Goal: Check status: Check status

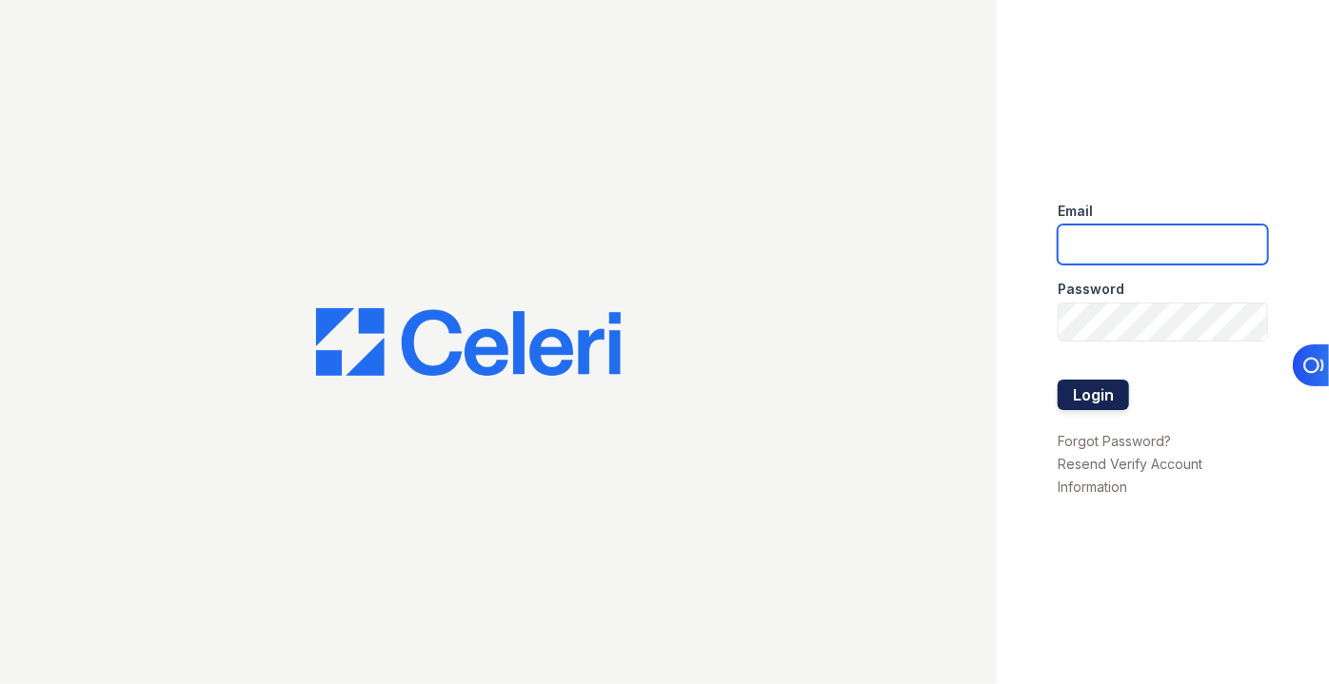
type input "[EMAIL_ADDRESS][DOMAIN_NAME]"
click at [1076, 389] on button "Login" at bounding box center [1093, 395] width 71 height 30
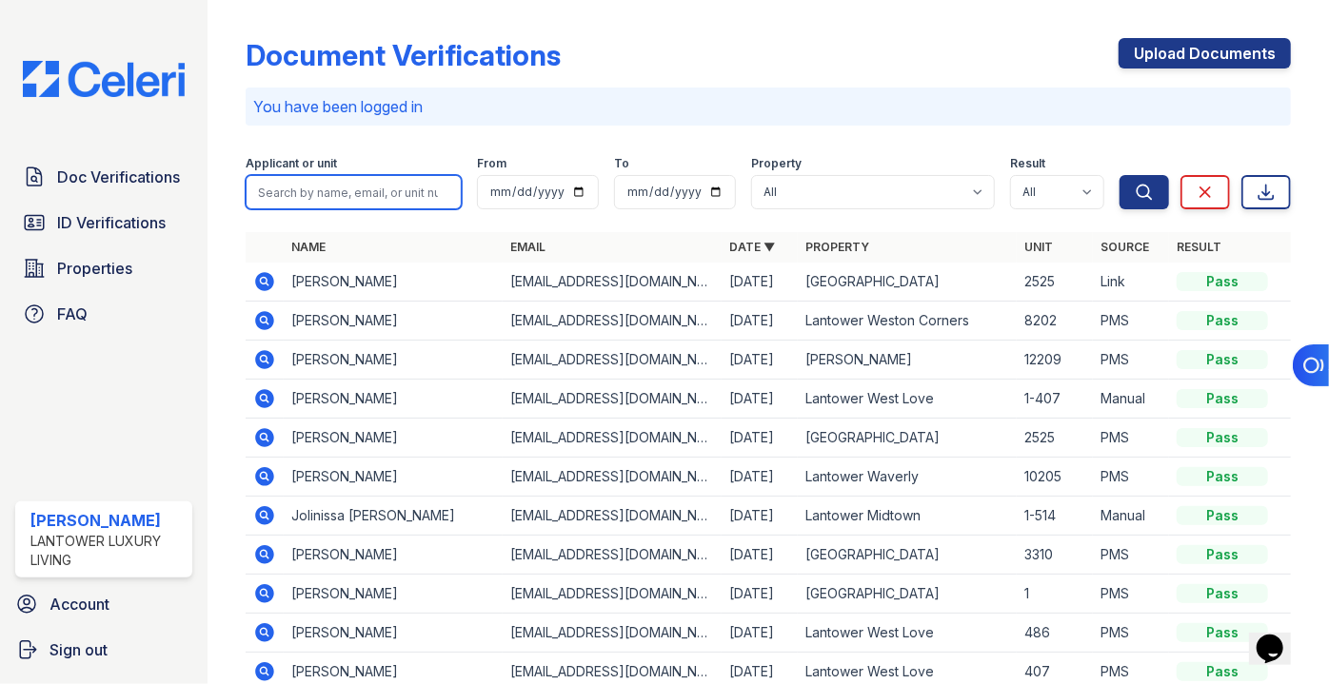
click at [366, 182] on input "search" at bounding box center [354, 192] width 216 height 34
click at [357, 196] on input "search" at bounding box center [354, 192] width 216 height 34
type input "derik"
click at [1119, 175] on button "Search" at bounding box center [1143, 192] width 49 height 34
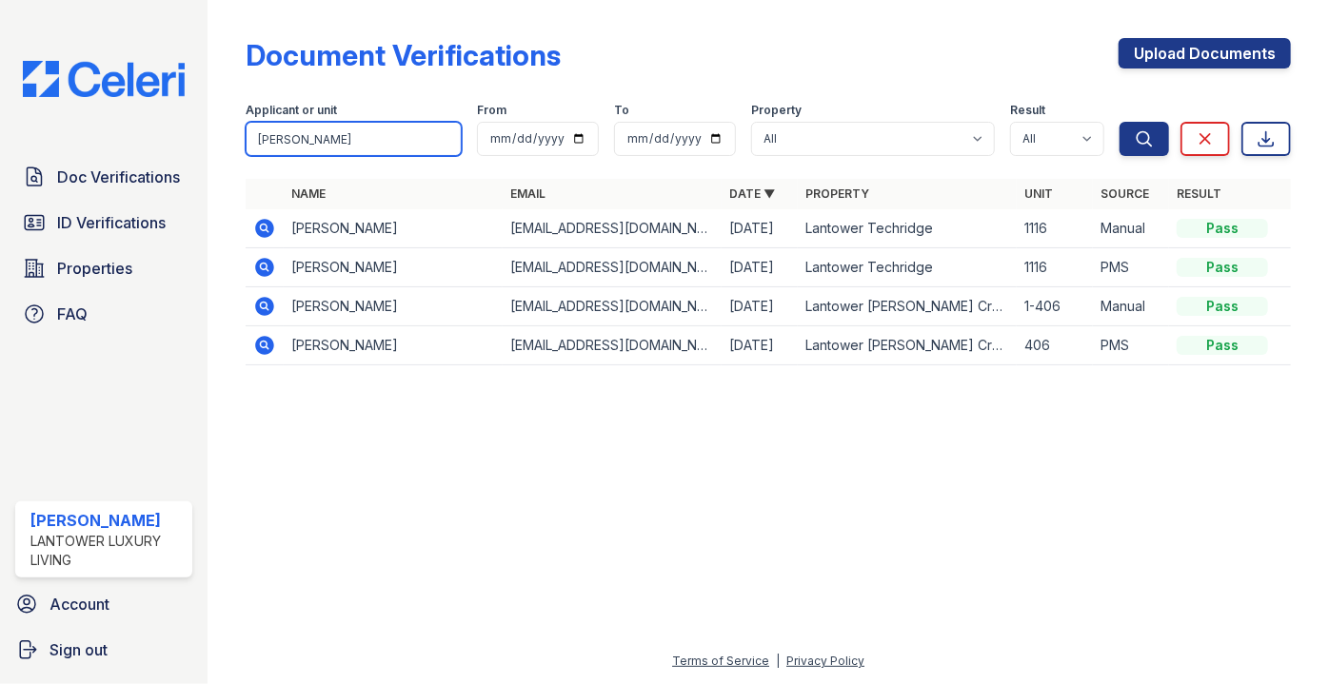
click at [158, 139] on div "Doc Verifications ID Verifications Properties FAQ Paola Materan Orozco Lantower…" at bounding box center [664, 342] width 1329 height 684
type input "ryan"
click at [1119, 122] on button "Search" at bounding box center [1143, 139] width 49 height 34
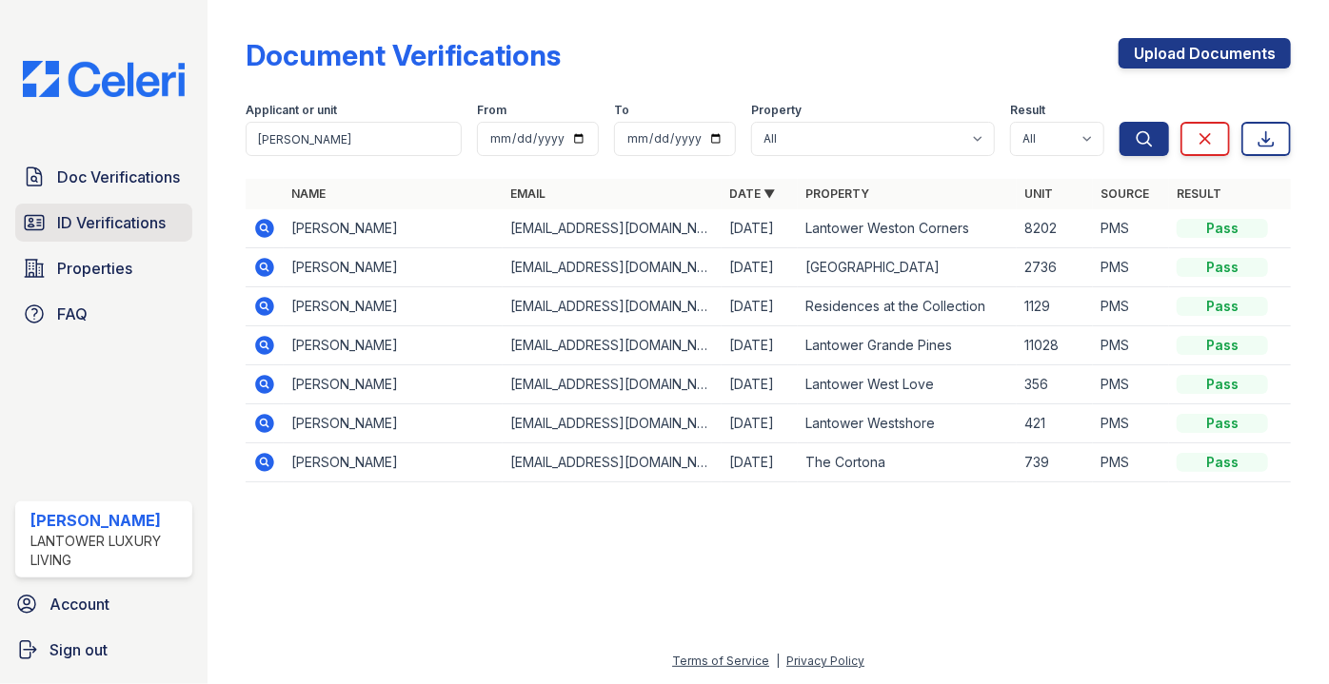
click at [106, 223] on span "ID Verifications" at bounding box center [111, 222] width 109 height 23
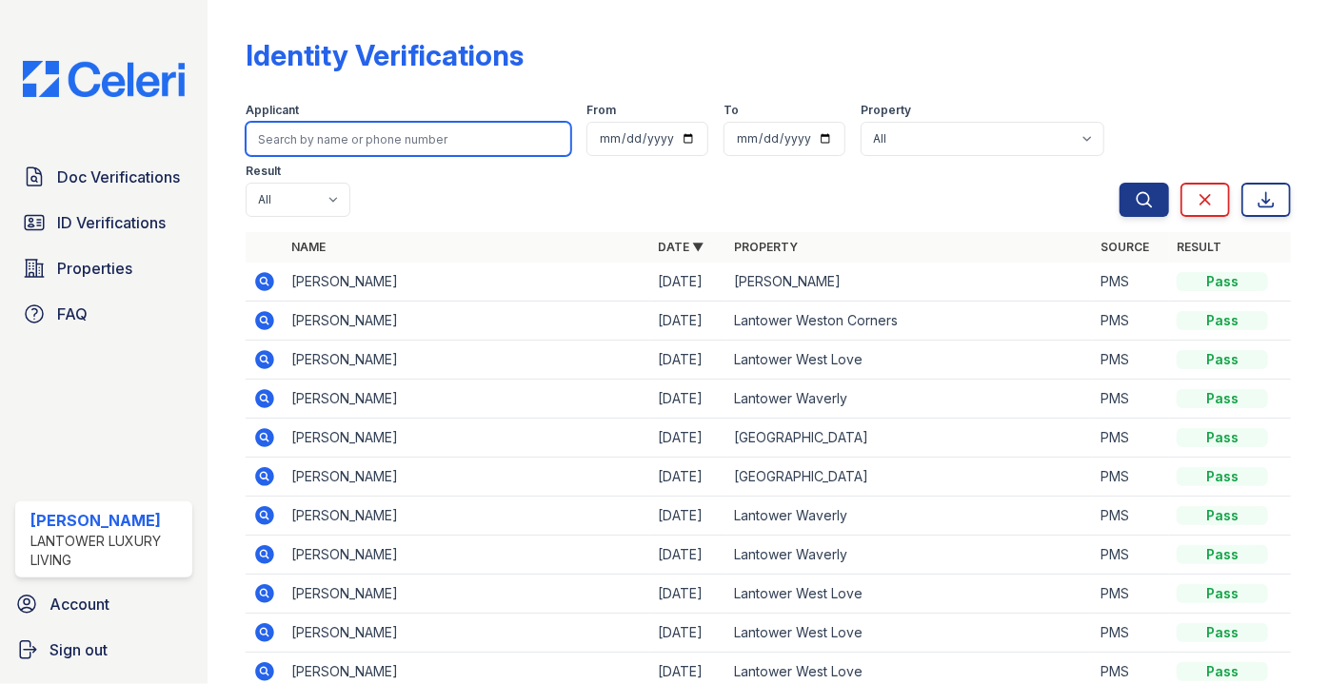
click at [291, 133] on input "search" at bounding box center [409, 139] width 326 height 34
type input "ryan"
click at [1119, 183] on button "Search" at bounding box center [1143, 200] width 49 height 34
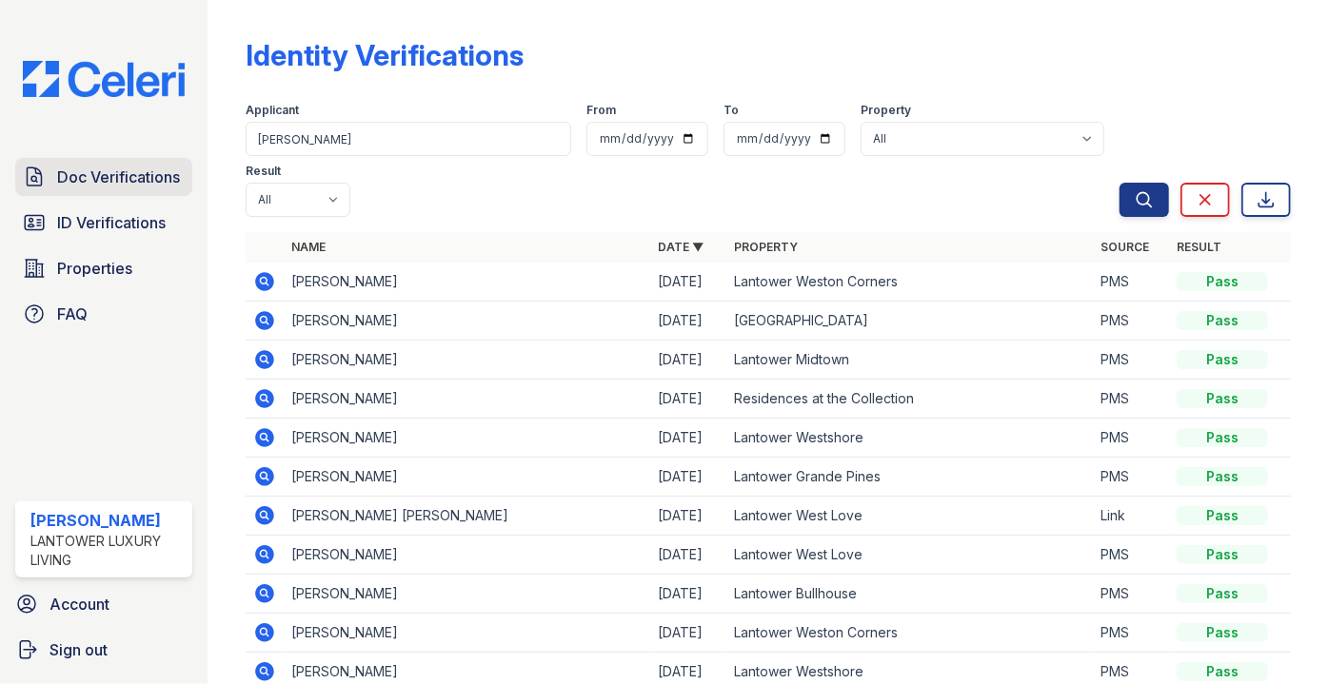
click at [118, 179] on span "Doc Verifications" at bounding box center [118, 177] width 123 height 23
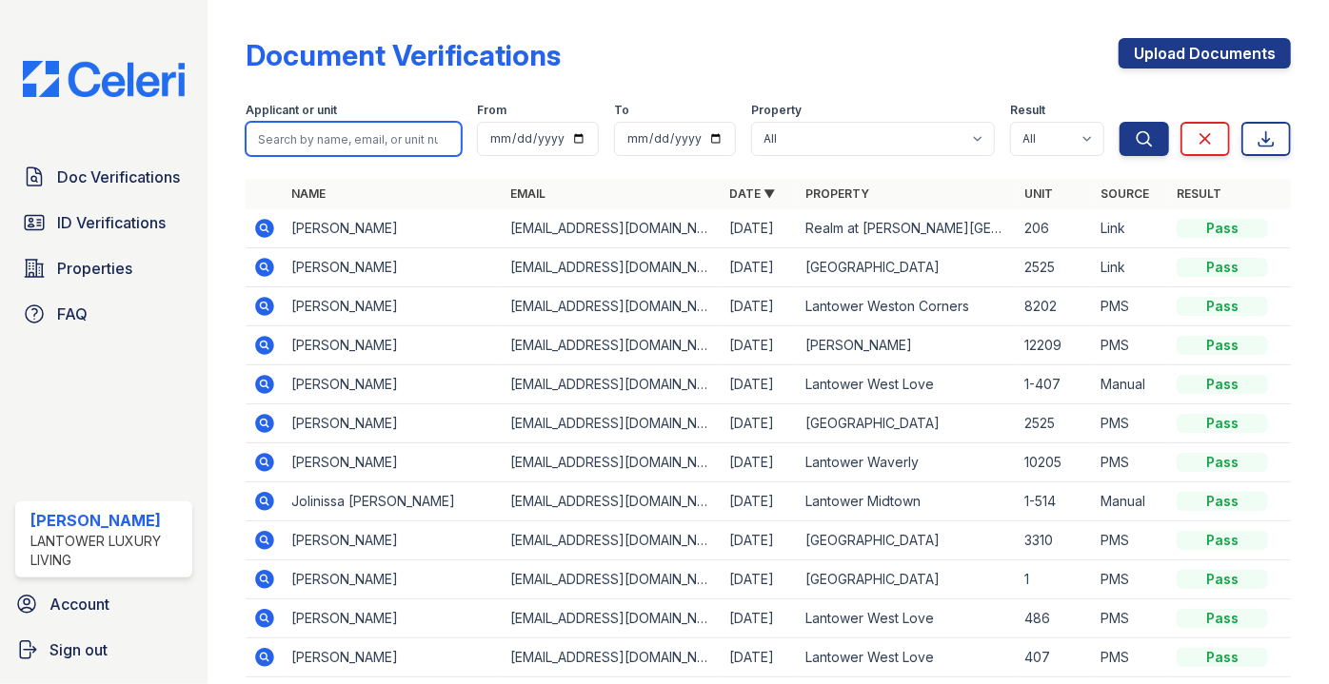
click at [304, 136] on input "search" at bounding box center [354, 139] width 216 height 34
type input "asaun"
click at [1119, 122] on button "Search" at bounding box center [1143, 139] width 49 height 34
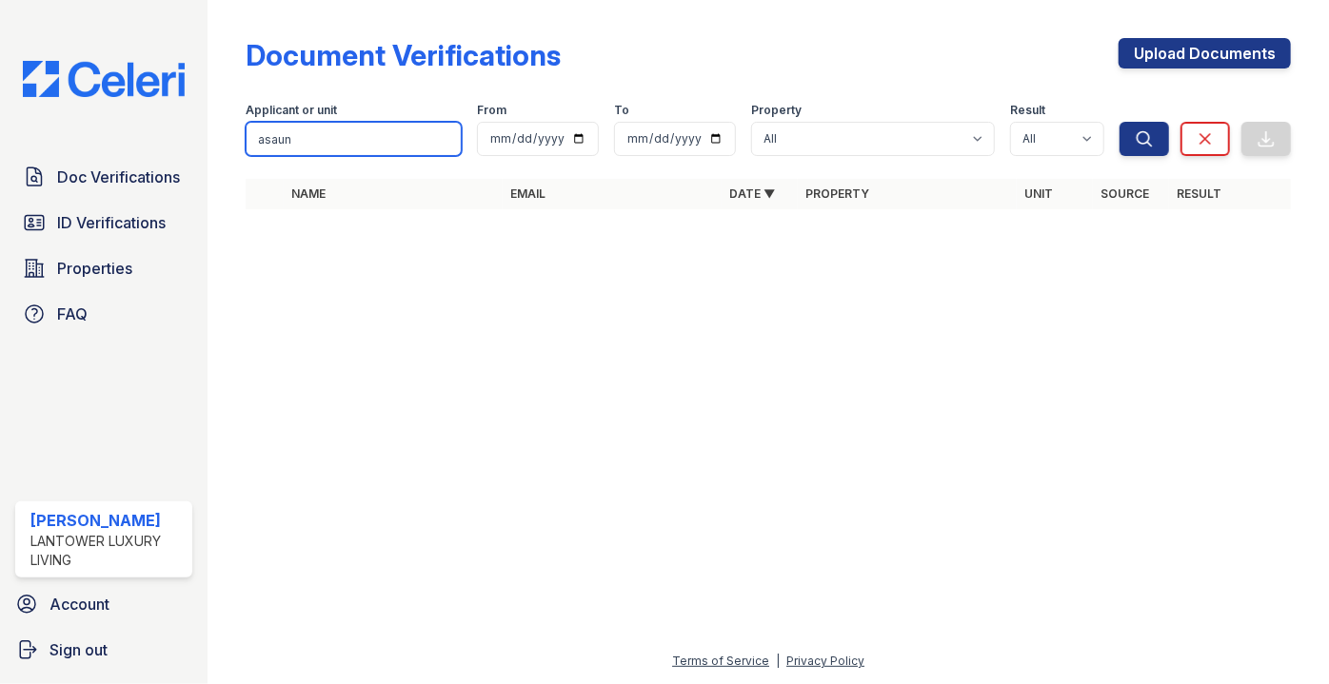
click at [379, 129] on input "asaun" at bounding box center [354, 139] width 216 height 34
